Goal: Information Seeking & Learning: Learn about a topic

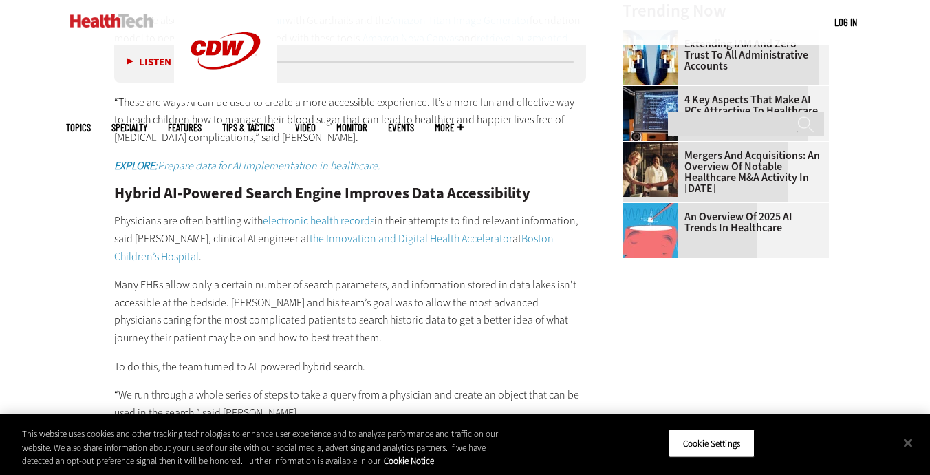
scroll to position [1593, 0]
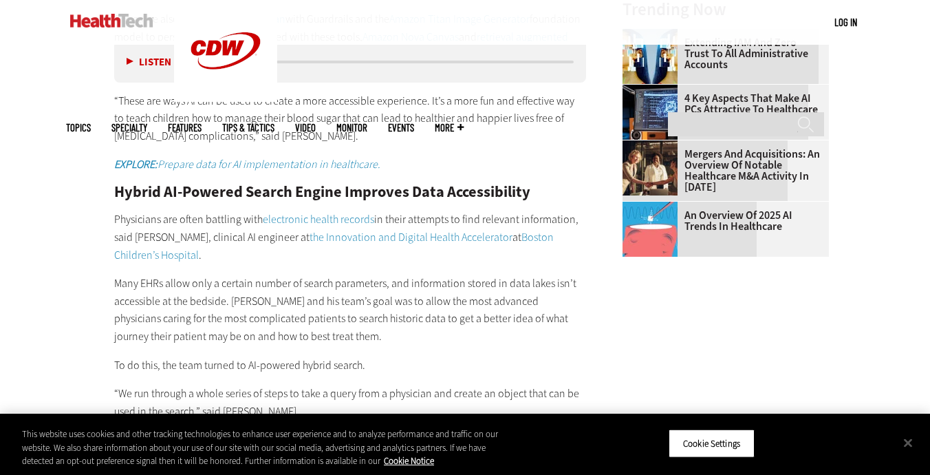
click at [338, 230] on link "the Innovation and Digital Health Accelerator" at bounding box center [411, 237] width 203 height 14
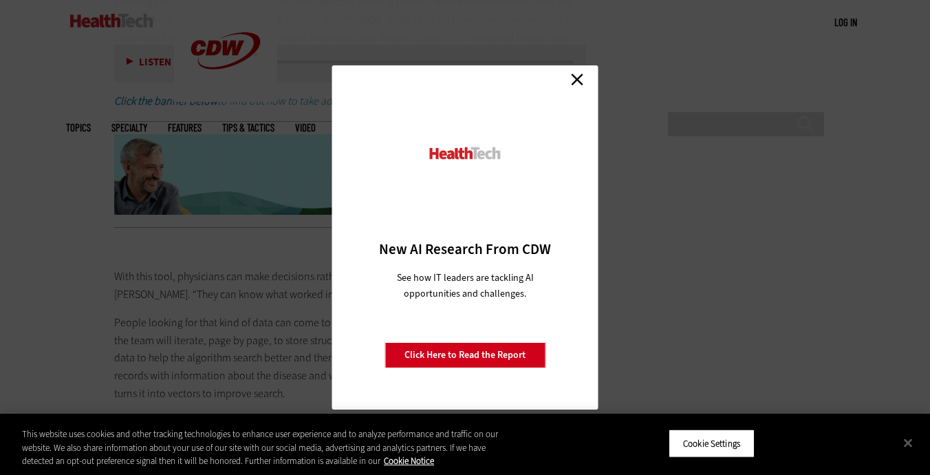
scroll to position [2043, 0]
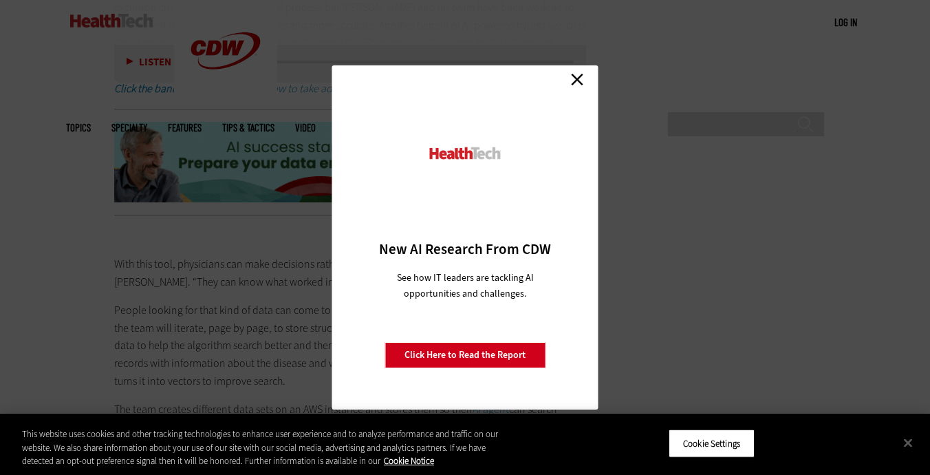
click at [580, 80] on link "Close" at bounding box center [577, 79] width 21 height 21
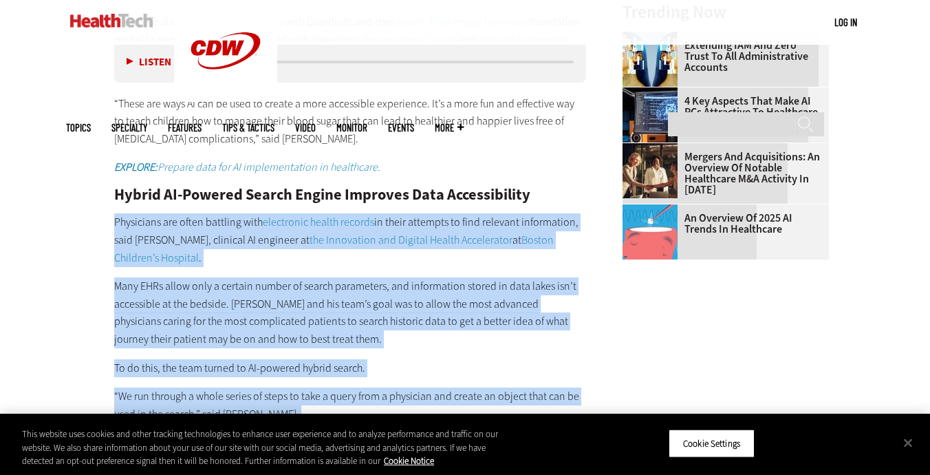
scroll to position [1582, 0]
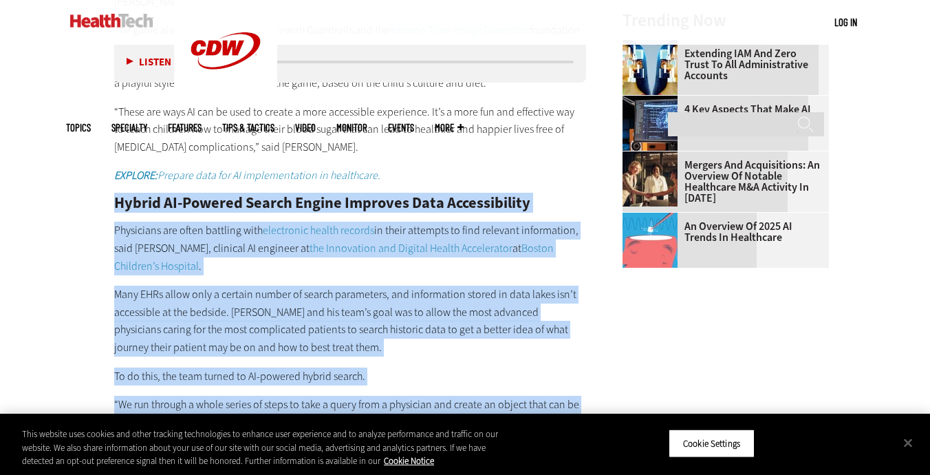
drag, startPoint x: 309, startPoint y: 343, endPoint x: 91, endPoint y: 136, distance: 300.2
click at [91, 136] on article "[DATE] Twitter Facebook LinkedIn Reddit Flipboard Email Artificial Intelligence…" at bounding box center [336, 271] width 499 height 2709
copy div "Loremi DO-Sitamet Consec Adipis Elitsedd Eius Temporincidid Utlaboreet dol magn…"
click at [407, 285] on p "Many EHRs allow only a certain number of search parameters, and information sto…" at bounding box center [350, 320] width 472 height 70
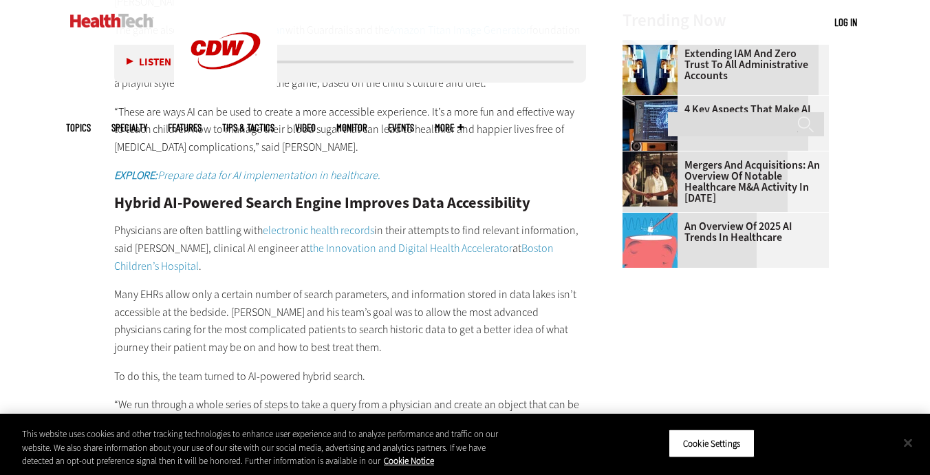
click at [907, 443] on button "Close" at bounding box center [908, 442] width 30 height 30
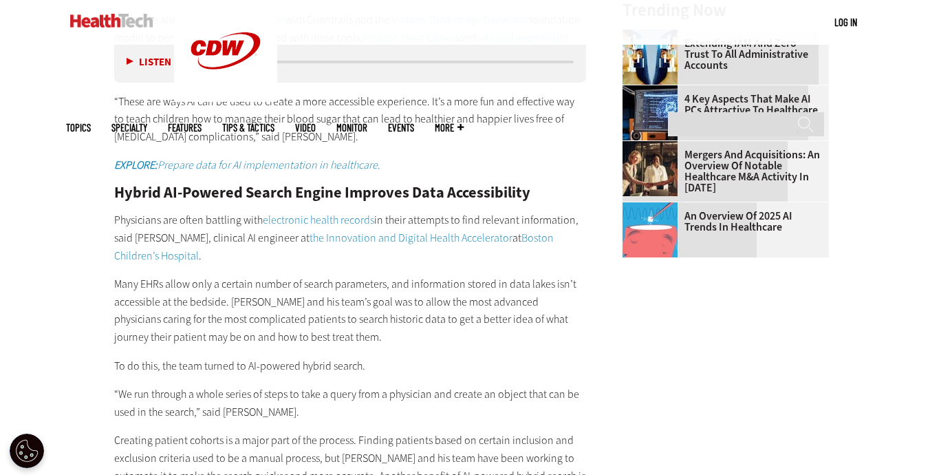
scroll to position [1589, 0]
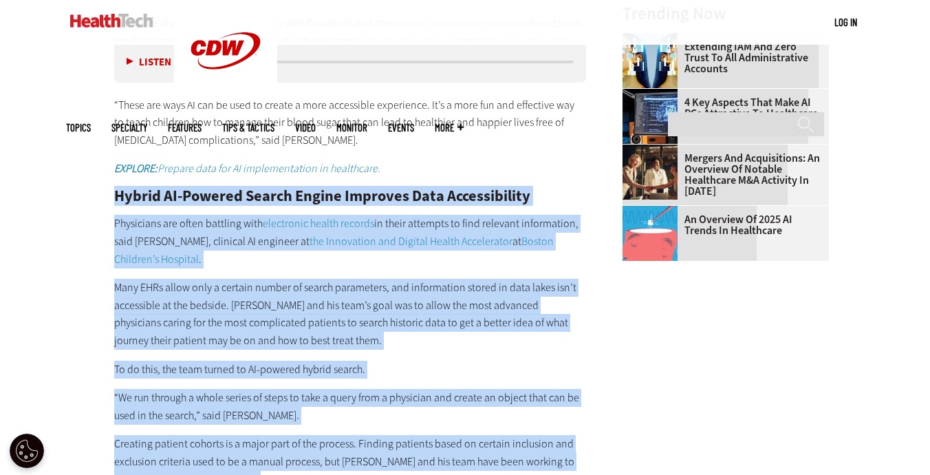
drag, startPoint x: 115, startPoint y: 126, endPoint x: 241, endPoint y: 403, distance: 304.7
click at [241, 403] on div "Generative AI Helps Kids Manage Their [MEDICAL_DATA] [MEDICAL_DATA] can lead to…" at bounding box center [350, 20] width 472 height 1063
click at [388, 279] on p "Many EHRs allow only a certain number of search parameters, and information sto…" at bounding box center [350, 314] width 472 height 70
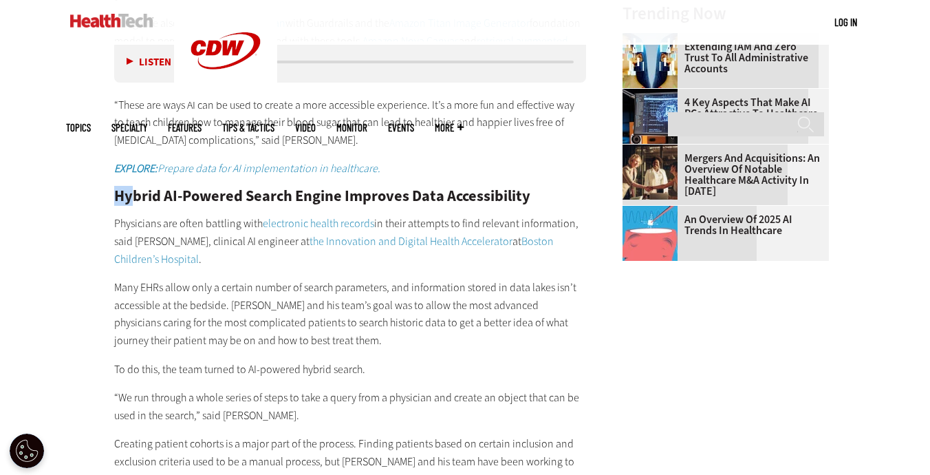
drag, startPoint x: 112, startPoint y: 129, endPoint x: 133, endPoint y: 130, distance: 21.4
click at [133, 130] on article "[DATE] Twitter Facebook LinkedIn Reddit Flipboard Email Artificial Intelligence…" at bounding box center [336, 265] width 499 height 2709
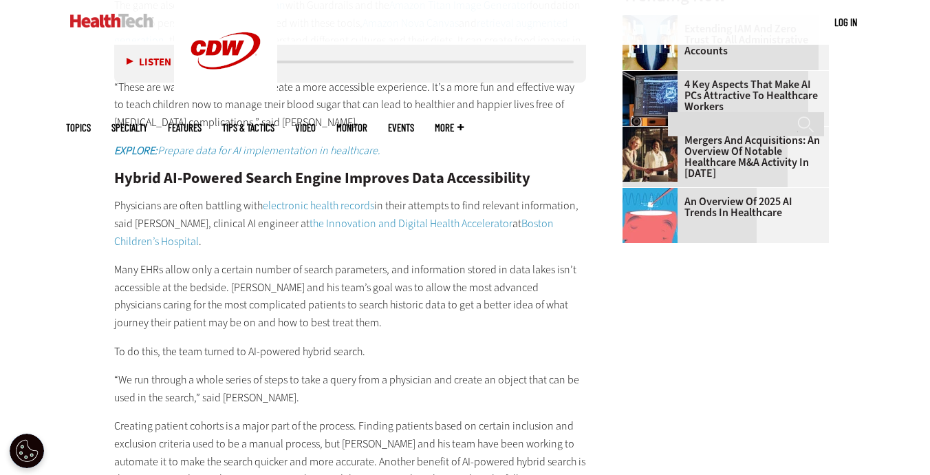
scroll to position [1607, 0]
